Goal: Check status: Check status

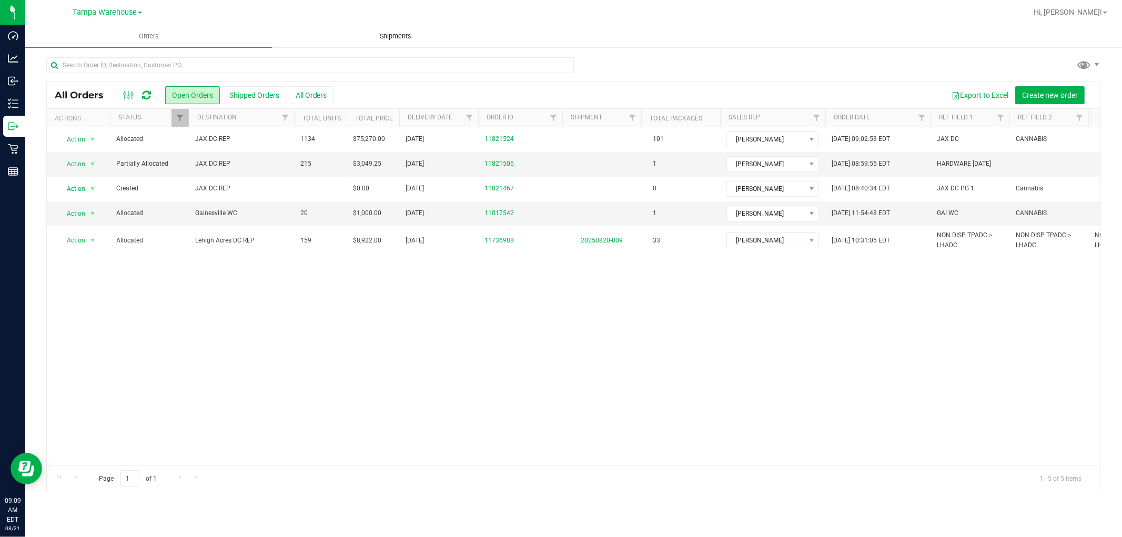
drag, startPoint x: 0, startPoint y: 0, endPoint x: 280, endPoint y: 25, distance: 281.0
click at [280, 26] on uib-tab-heading "Shipments" at bounding box center [395, 36] width 246 height 21
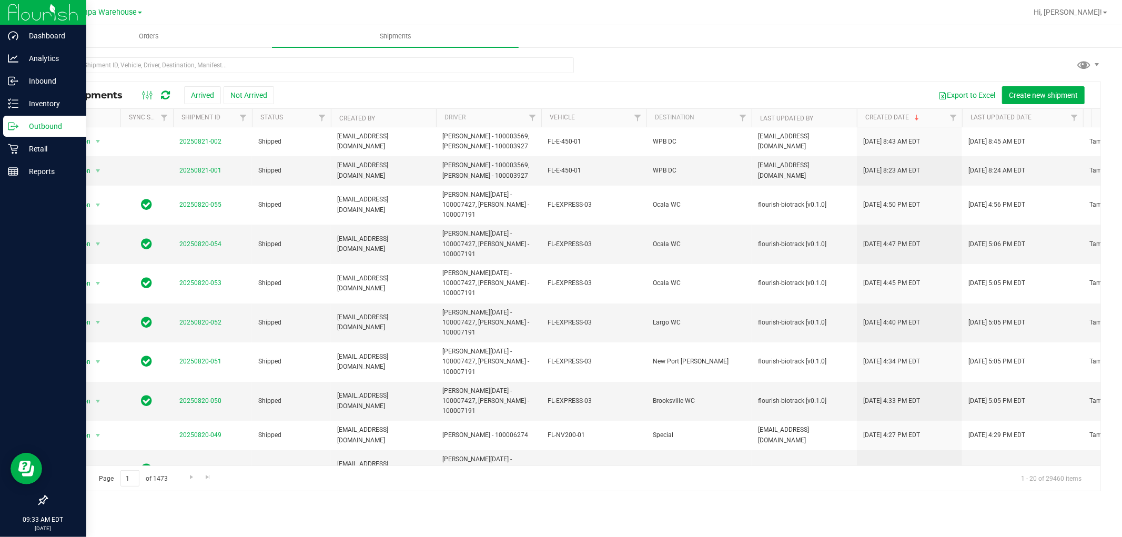
click at [35, 133] on div "Outbound" at bounding box center [44, 126] width 83 height 21
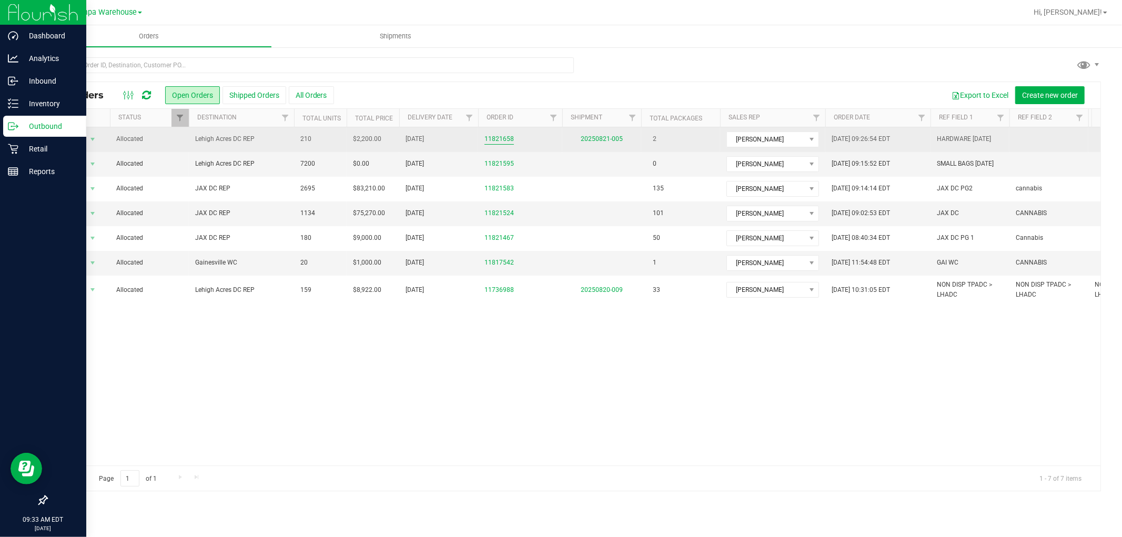
click at [502, 140] on link "11821658" at bounding box center [498, 139] width 29 height 10
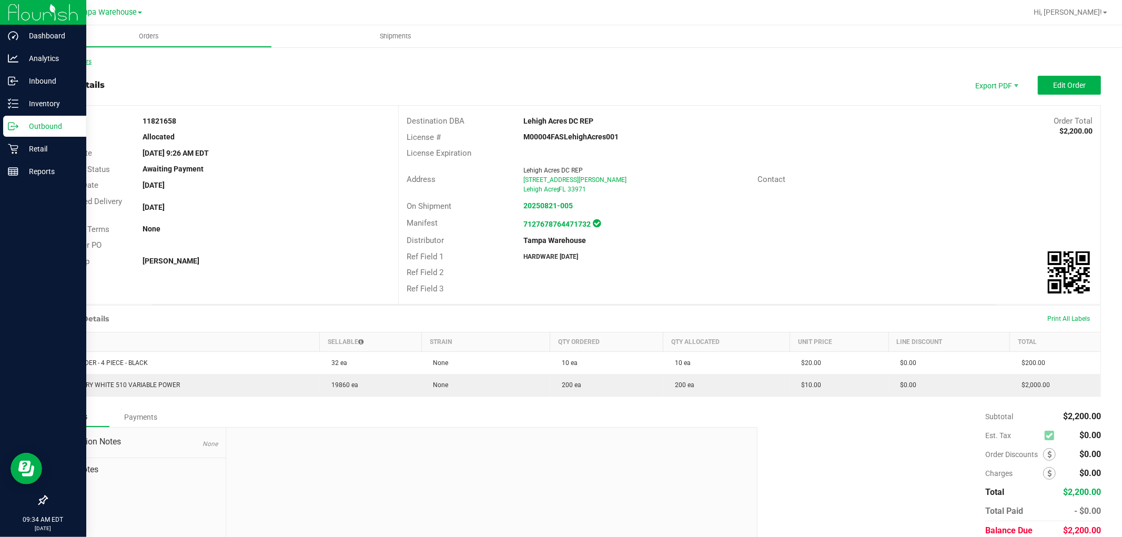
click at [82, 59] on link "Back to Orders" at bounding box center [68, 61] width 45 height 7
